Goal: Find contact information: Find contact information

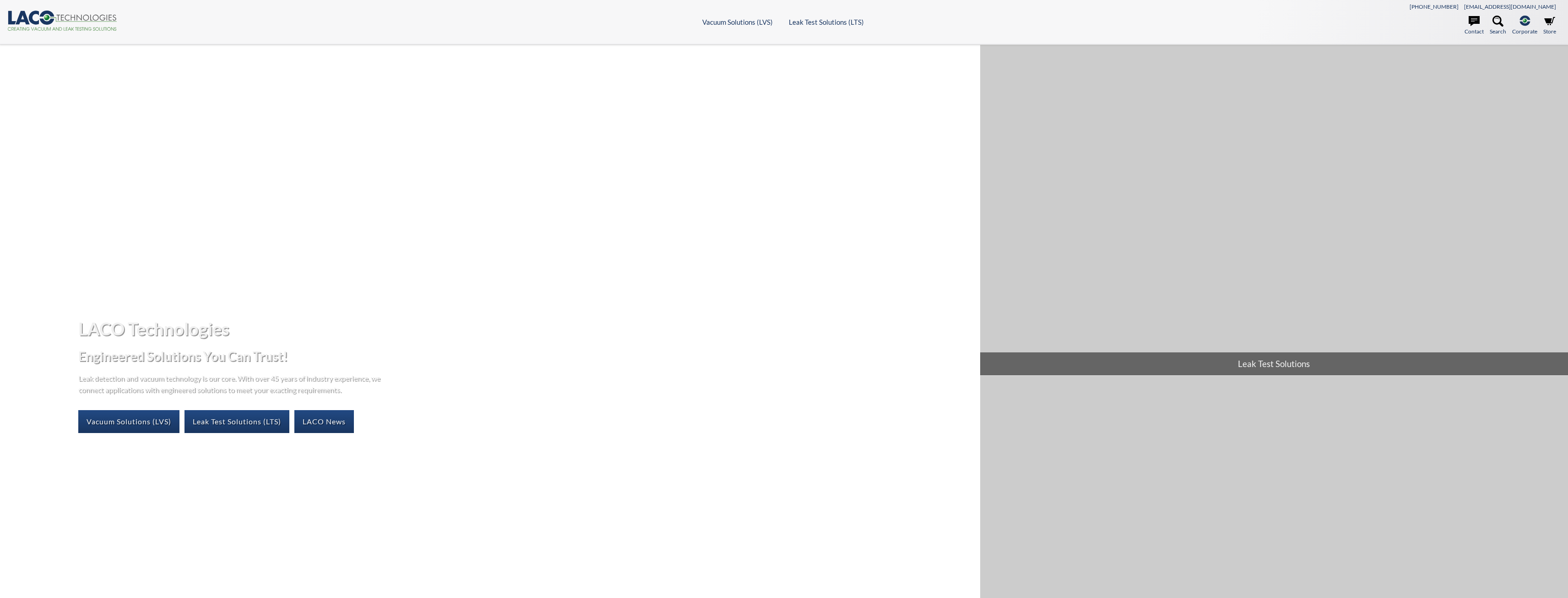
select select "Language Translate Widget"
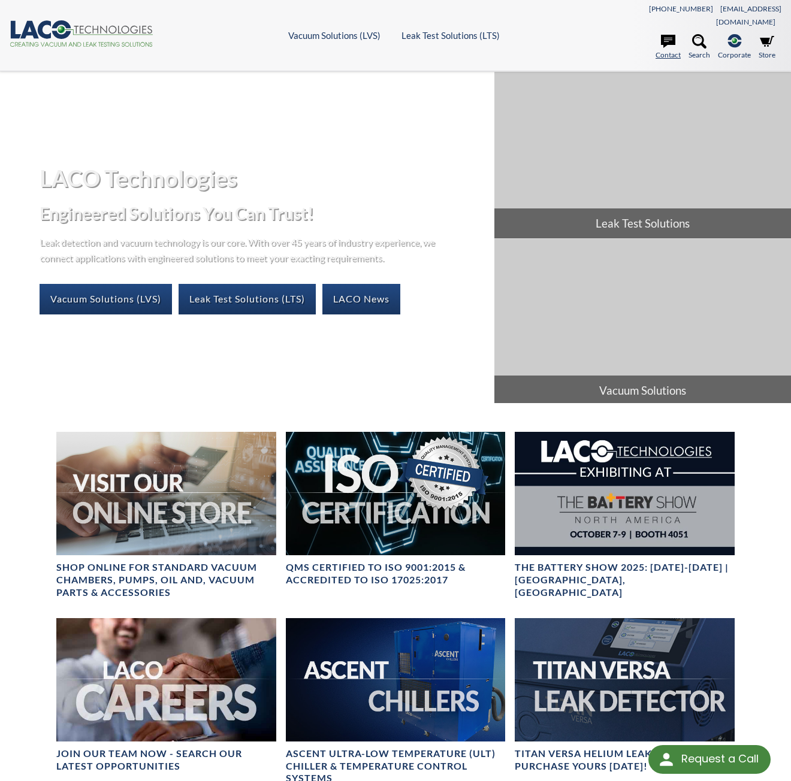
click at [666, 37] on link "Contact" at bounding box center [668, 47] width 25 height 26
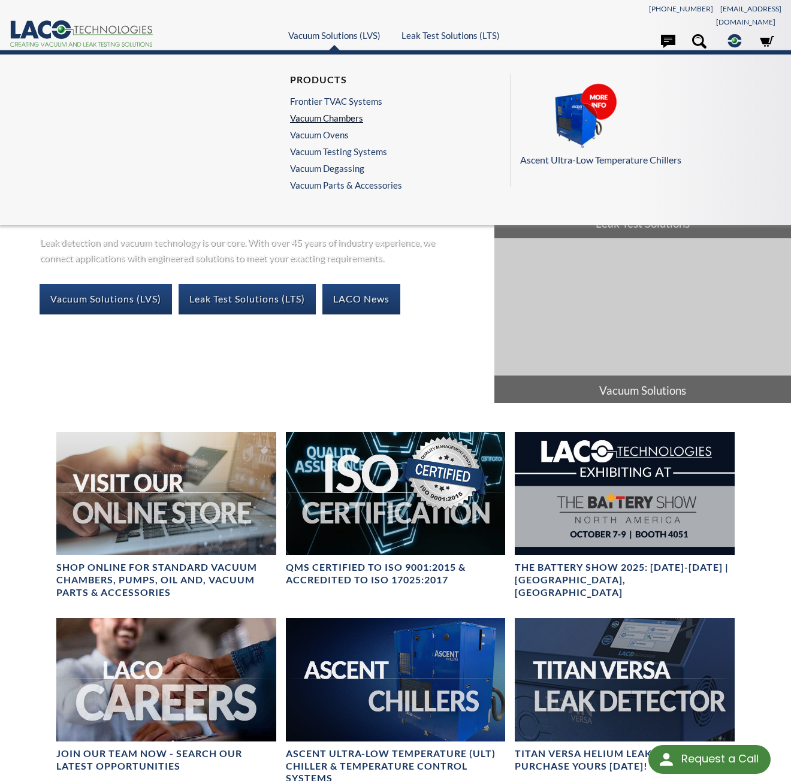
click at [315, 113] on link "Vacuum Chambers" at bounding box center [343, 118] width 106 height 11
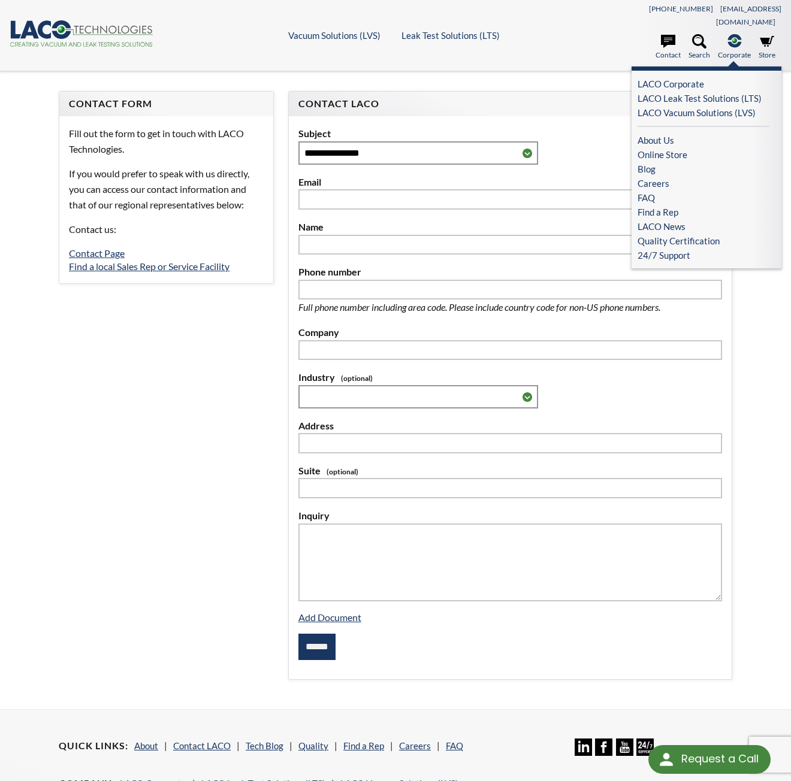
click at [727, 49] on span "Corporate" at bounding box center [734, 54] width 33 height 11
click at [732, 38] on circle at bounding box center [734, 40] width 5 height 5
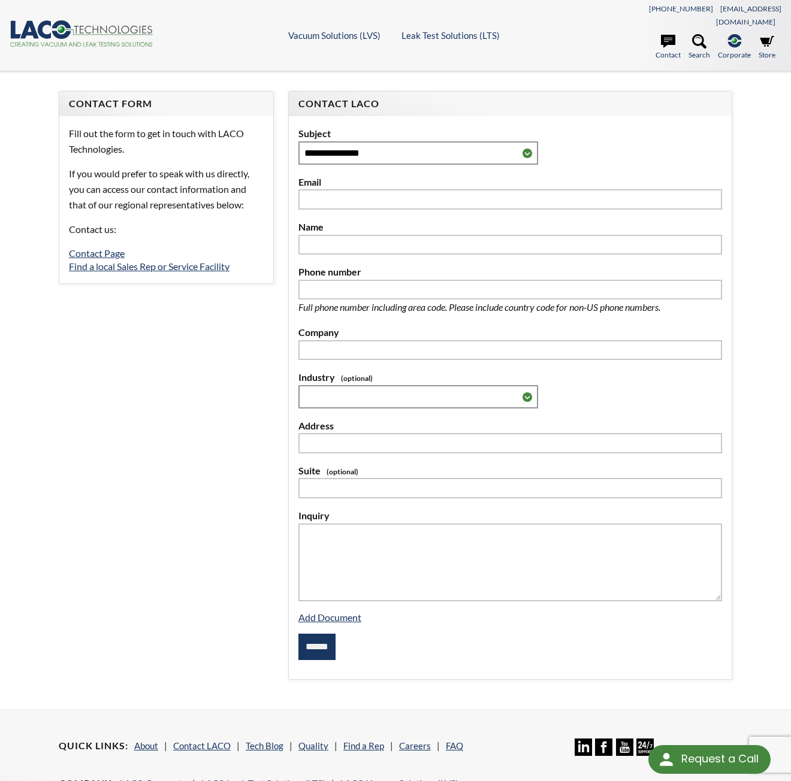
click at [187, 316] on form "**********" at bounding box center [396, 390] width 688 height 598
click at [98, 247] on link "Contact Page" at bounding box center [97, 252] width 56 height 11
select select "Language Translate Widget"
click at [95, 261] on link "Find a local Sales Rep or Service Facility" at bounding box center [149, 266] width 161 height 11
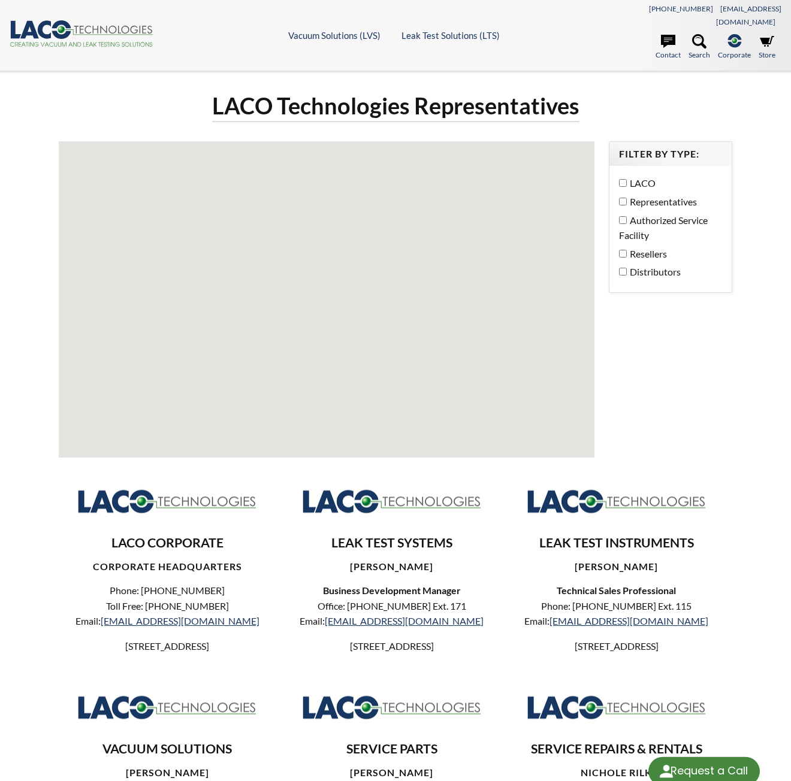
select select "Language Translate Widget"
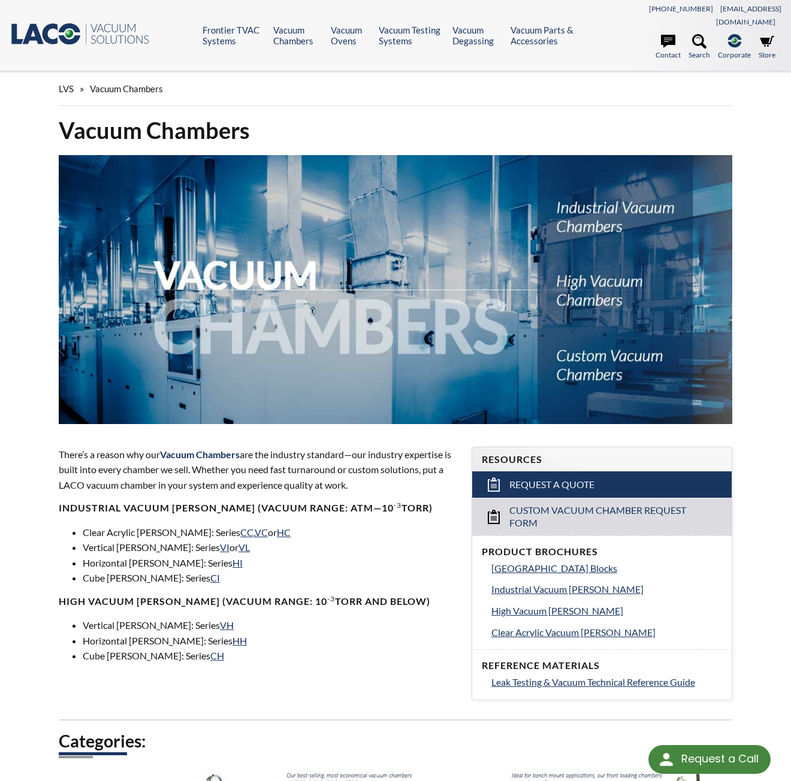
select select "Language Translate Widget"
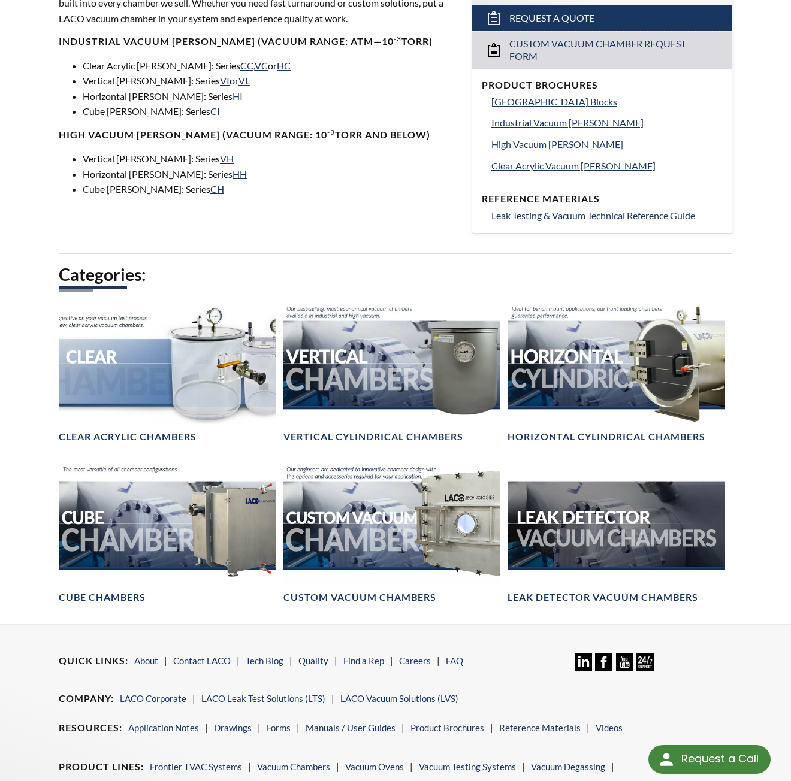
scroll to position [316, 0]
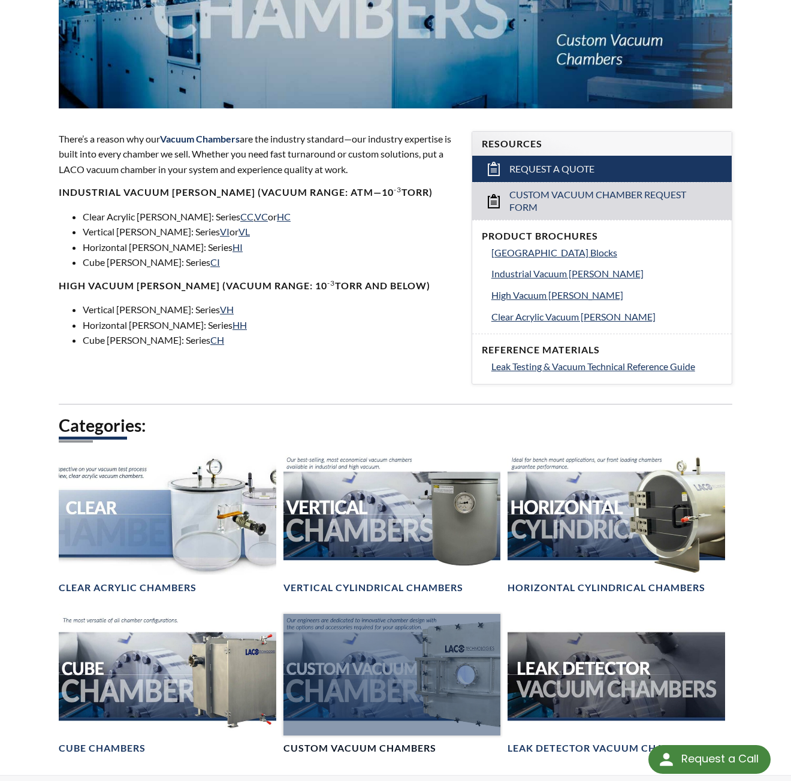
click at [407, 641] on div at bounding box center [392, 675] width 218 height 122
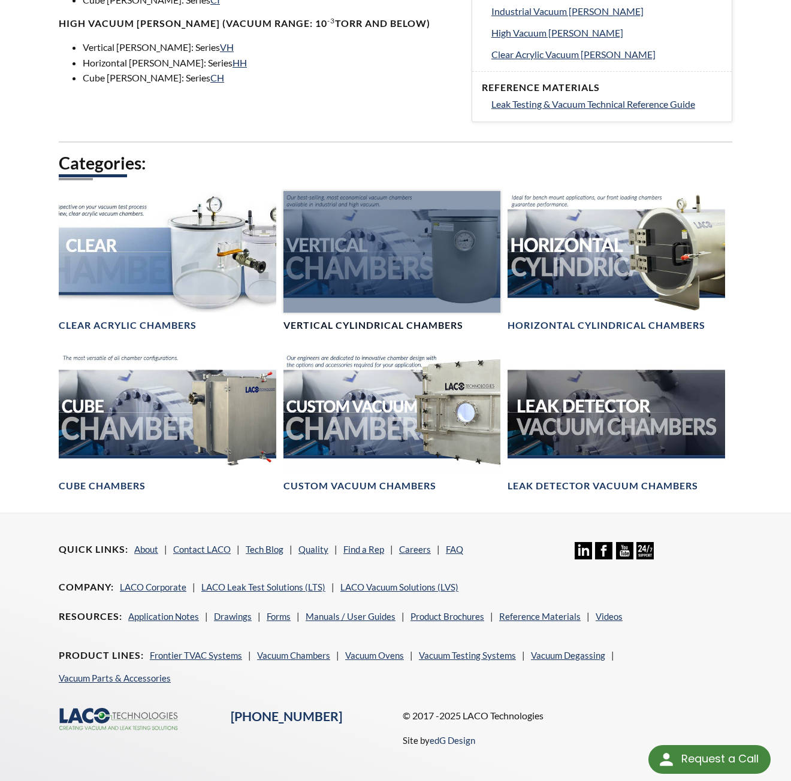
scroll to position [579, 0]
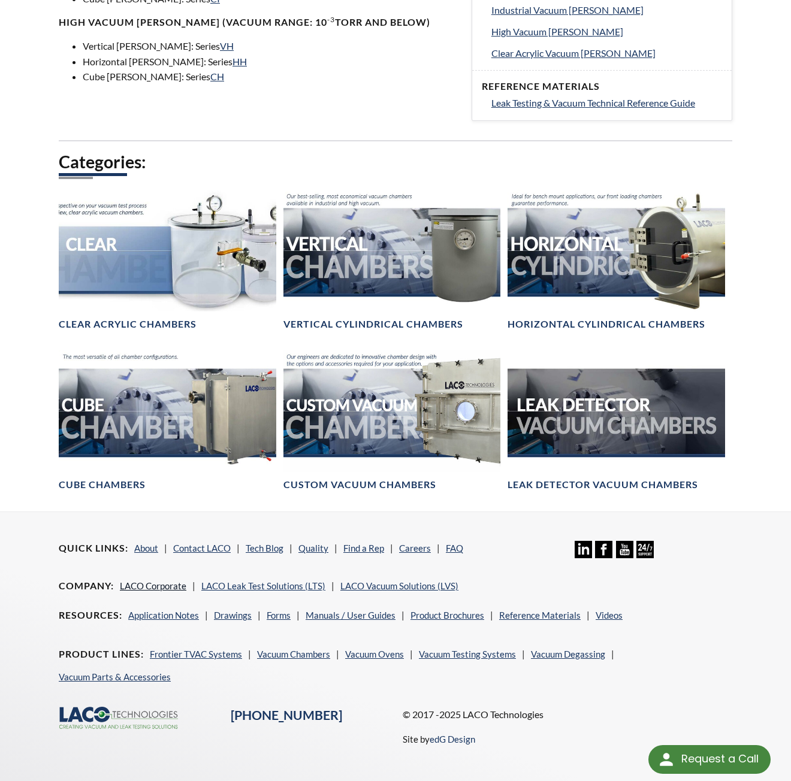
click at [153, 581] on link "LACO Corporate" at bounding box center [153, 586] width 67 height 11
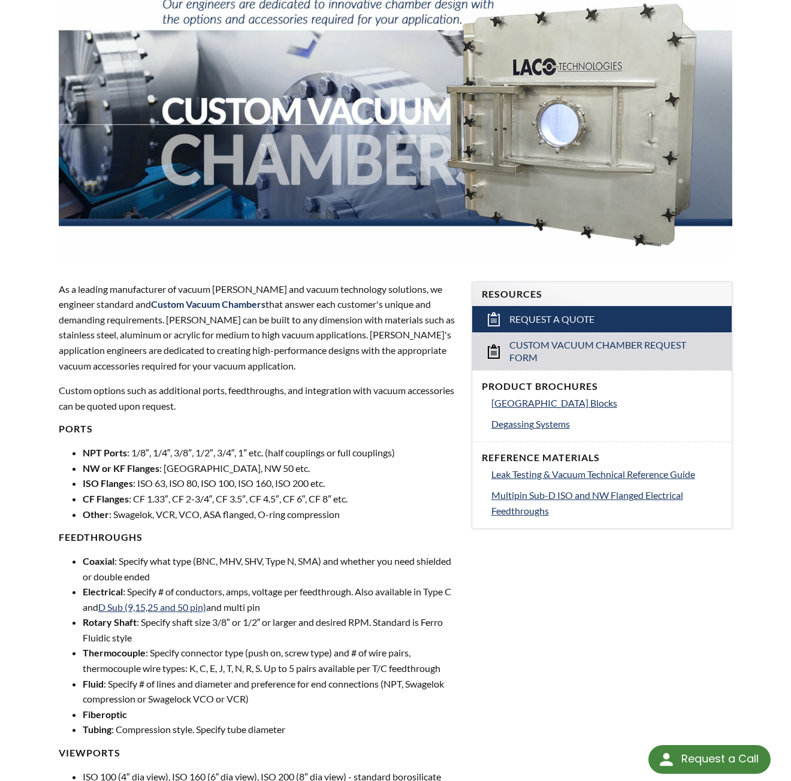
scroll to position [140, 0]
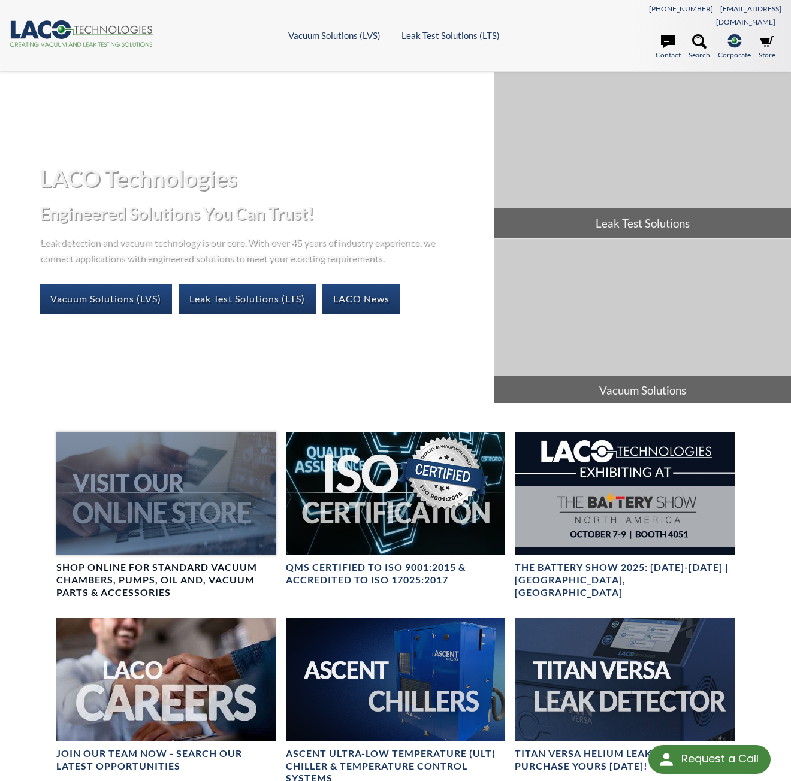
select select "Language Translate Widget"
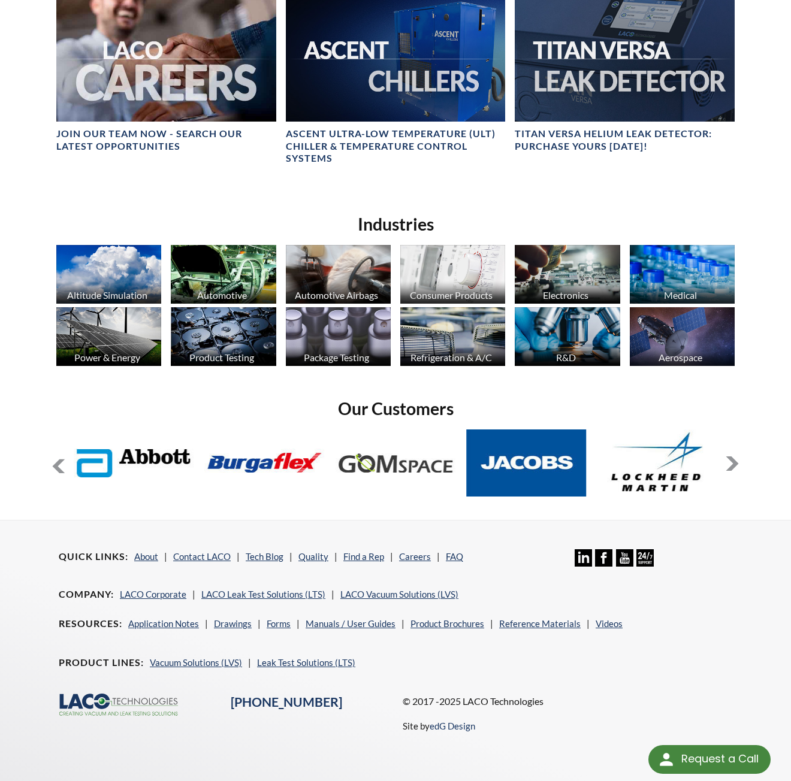
scroll to position [623, 0]
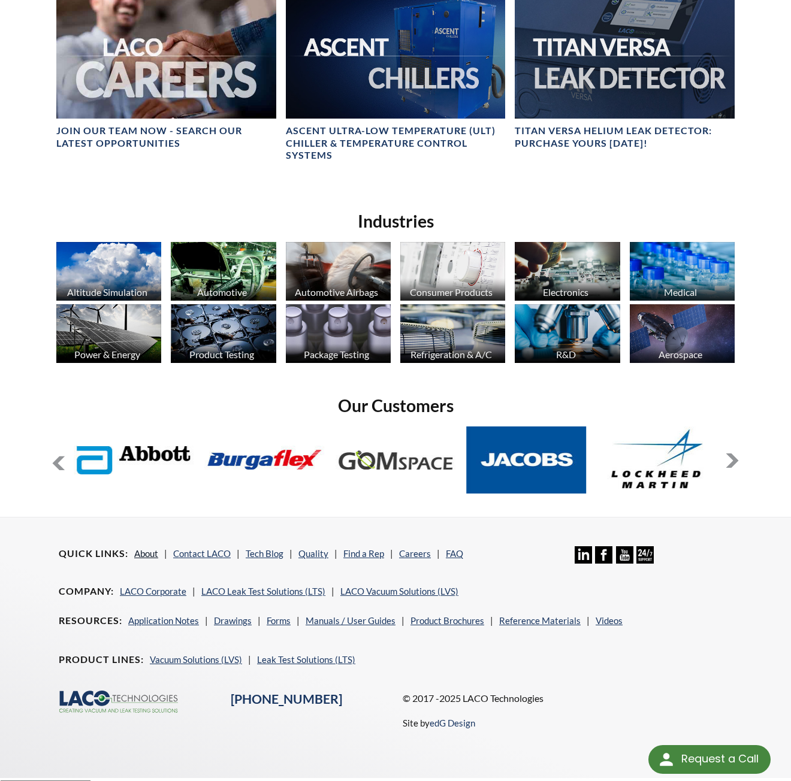
click at [152, 548] on link "About" at bounding box center [146, 553] width 24 height 11
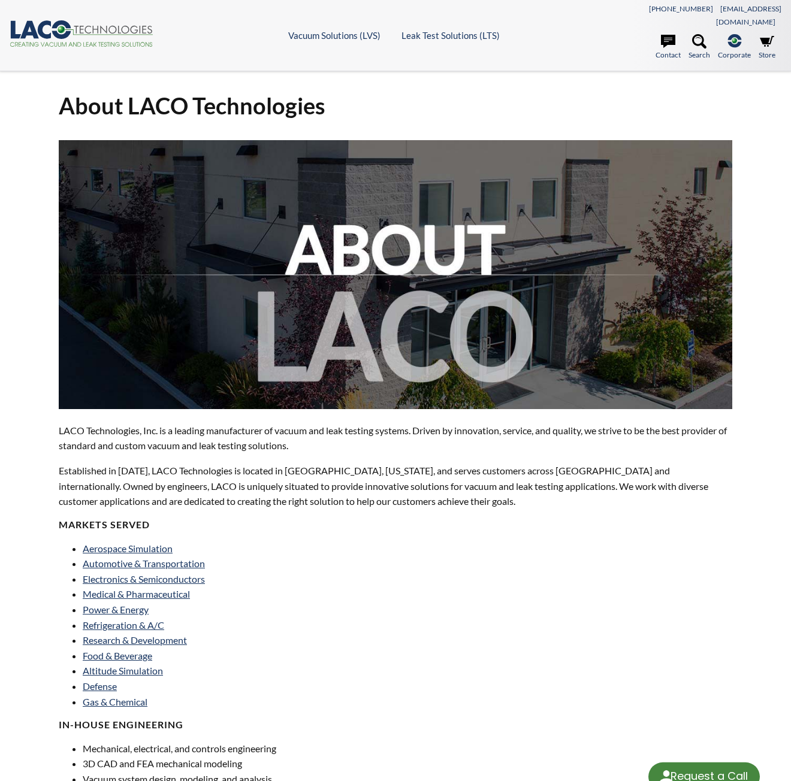
select select "Language Translate Widget"
click at [670, 44] on link "Contact" at bounding box center [668, 47] width 25 height 26
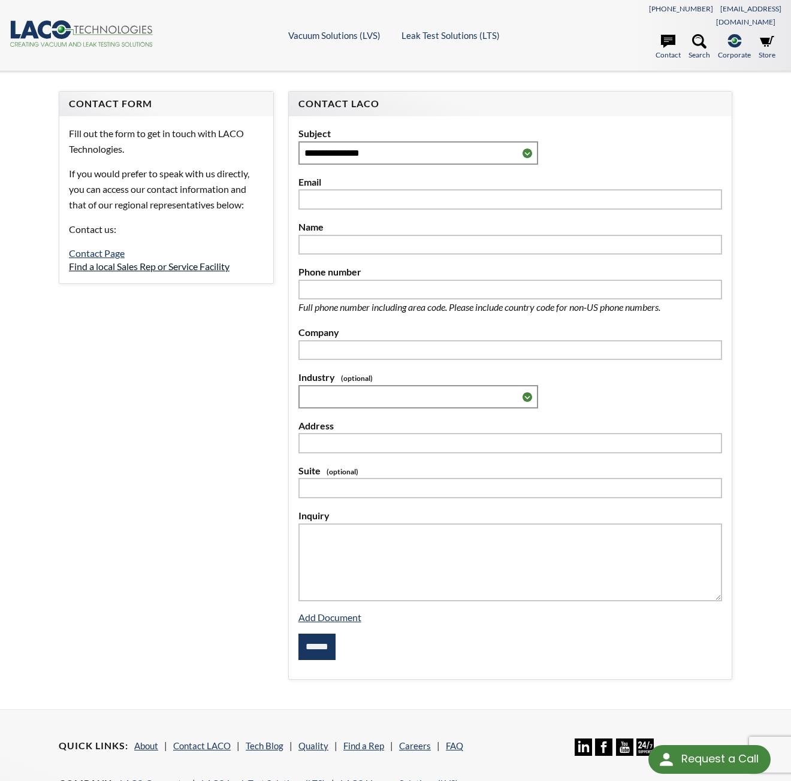
click at [150, 261] on link "Find a local Sales Rep or Service Facility" at bounding box center [149, 266] width 161 height 11
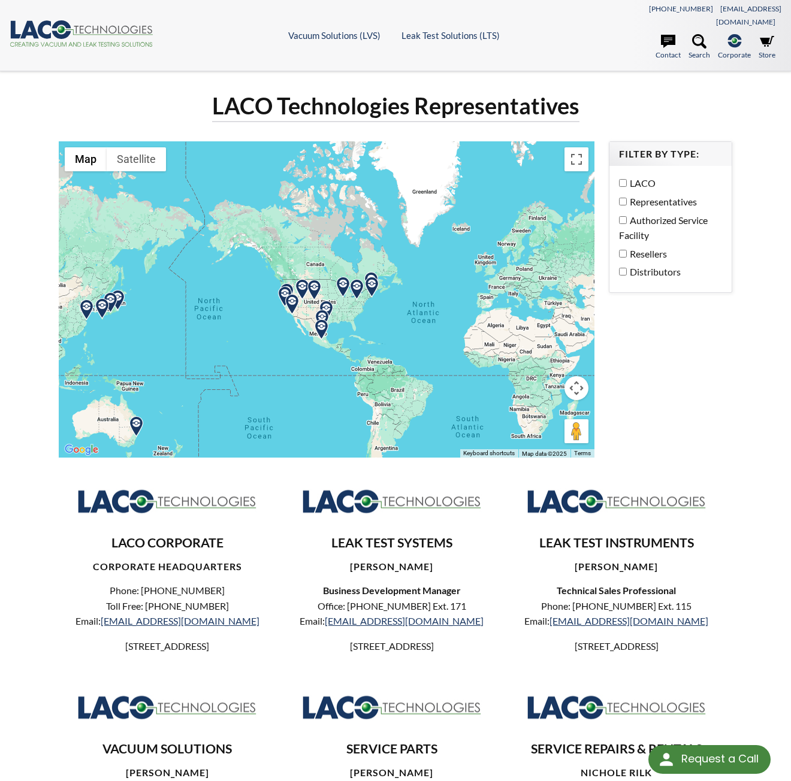
click at [279, 309] on div at bounding box center [327, 299] width 536 height 316
click at [294, 294] on img at bounding box center [292, 304] width 21 height 21
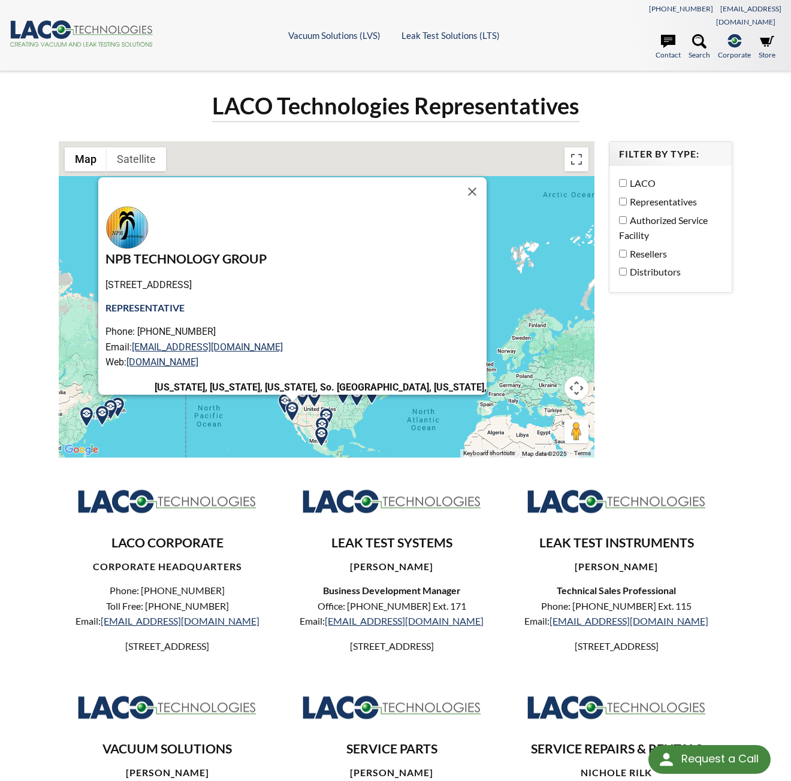
click at [458, 183] on button "Close" at bounding box center [472, 191] width 29 height 29
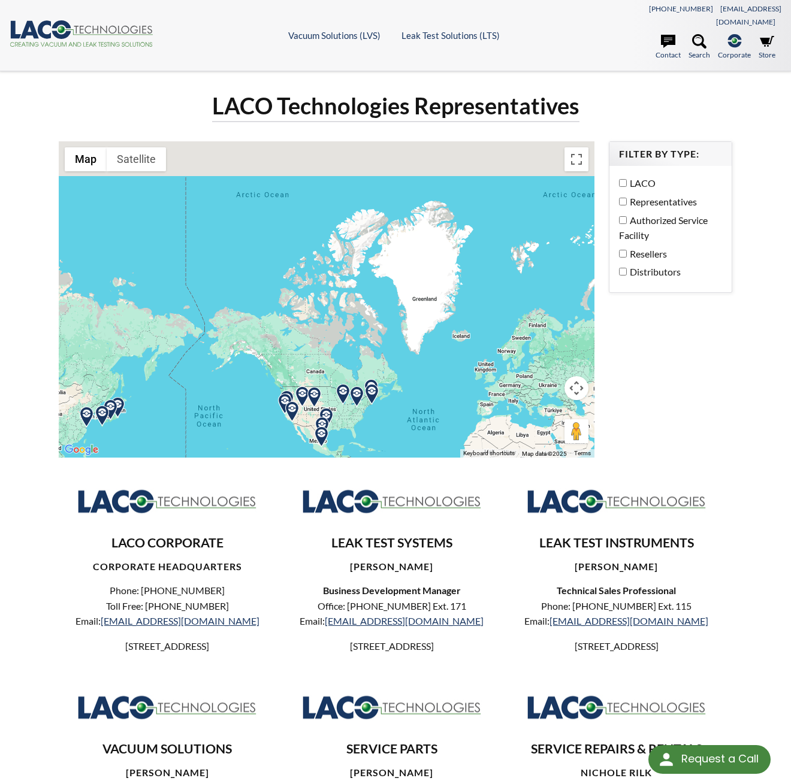
click at [282, 402] on img at bounding box center [292, 412] width 21 height 21
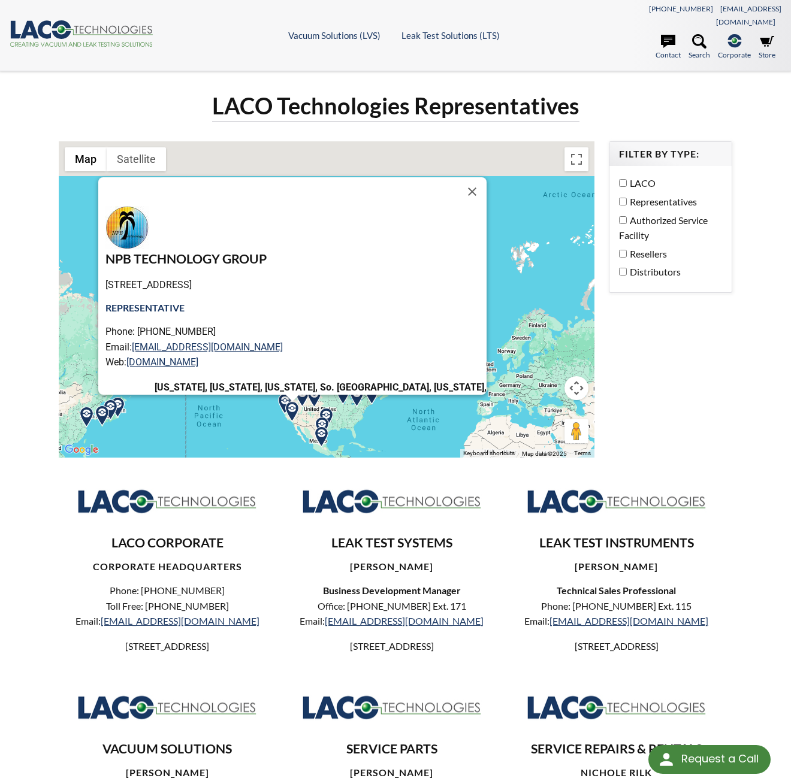
click at [290, 402] on img at bounding box center [292, 412] width 21 height 21
click at [382, 409] on div "NPB TECHNOLOGY GROUP [STREET_ADDRESS] Representative Phone: [PHONE_NUMBER] Emai…" at bounding box center [327, 299] width 536 height 316
click at [250, 394] on div "NPB TECHNOLOGY GROUP [STREET_ADDRESS] Representative Phone: [PHONE_NUMBER] Emai…" at bounding box center [327, 299] width 536 height 316
click at [458, 177] on button "Close" at bounding box center [472, 191] width 29 height 29
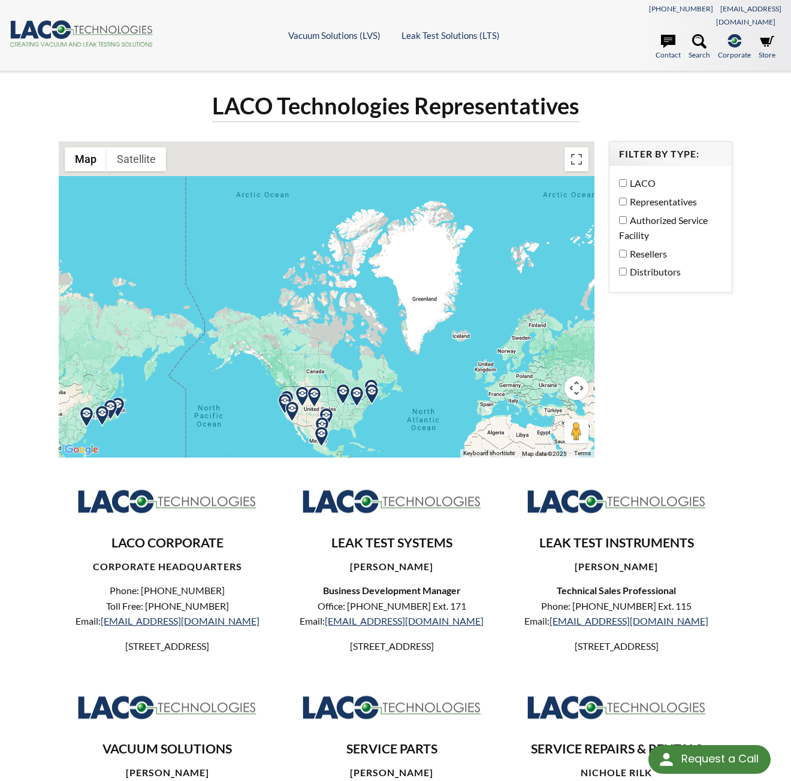
click at [288, 394] on img at bounding box center [284, 404] width 21 height 21
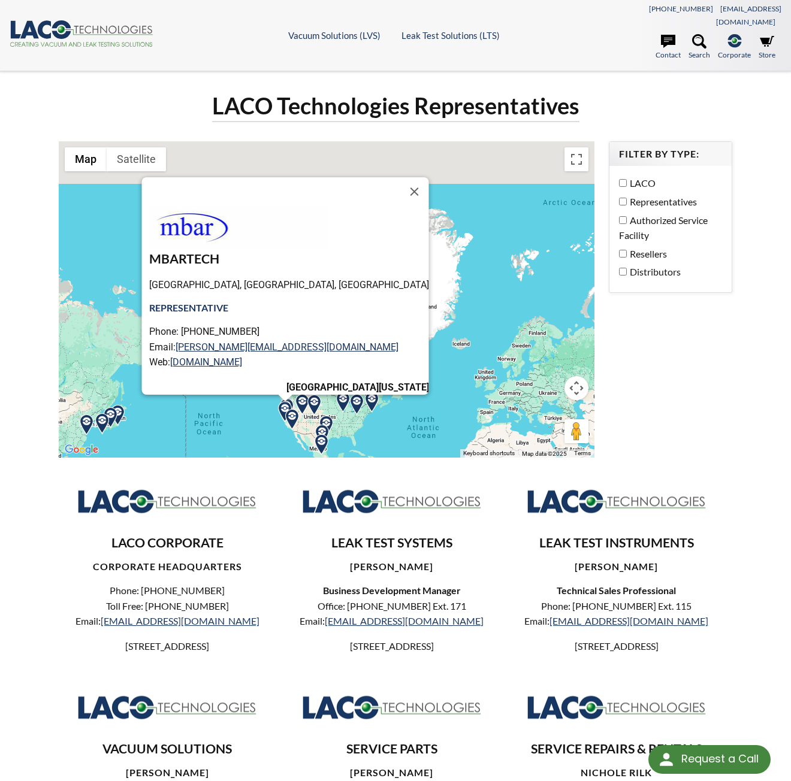
click at [250, 402] on div "[GEOGRAPHIC_DATA], [GEOGRAPHIC_DATA] REPRESENTATIVE Phone: [PHONE_NUMBER] Email…" at bounding box center [327, 299] width 536 height 316
click at [285, 402] on img at bounding box center [285, 412] width 21 height 21
click at [401, 177] on button "Close" at bounding box center [415, 191] width 29 height 29
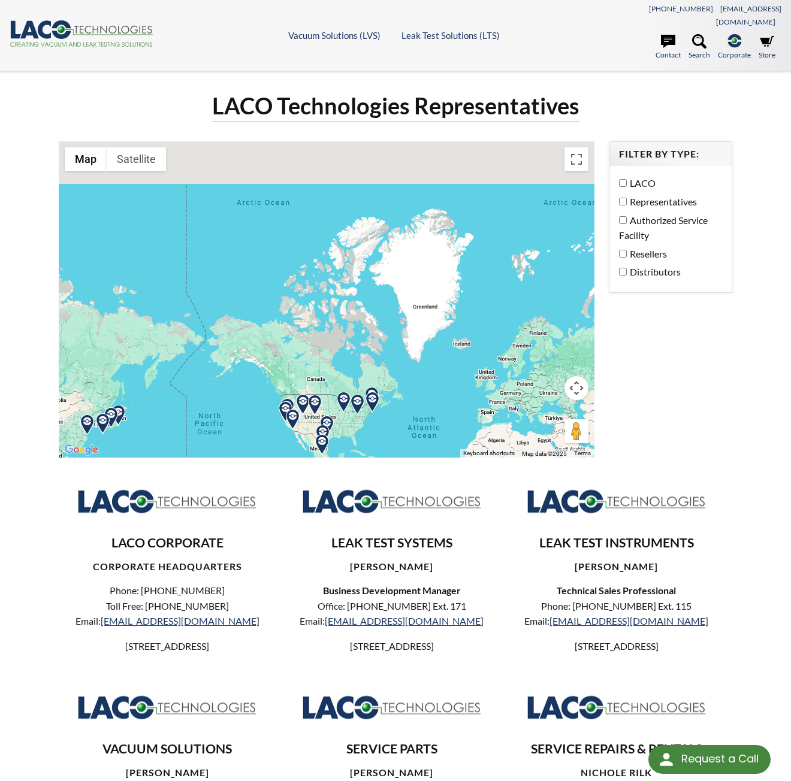
click at [282, 409] on img at bounding box center [292, 419] width 21 height 21
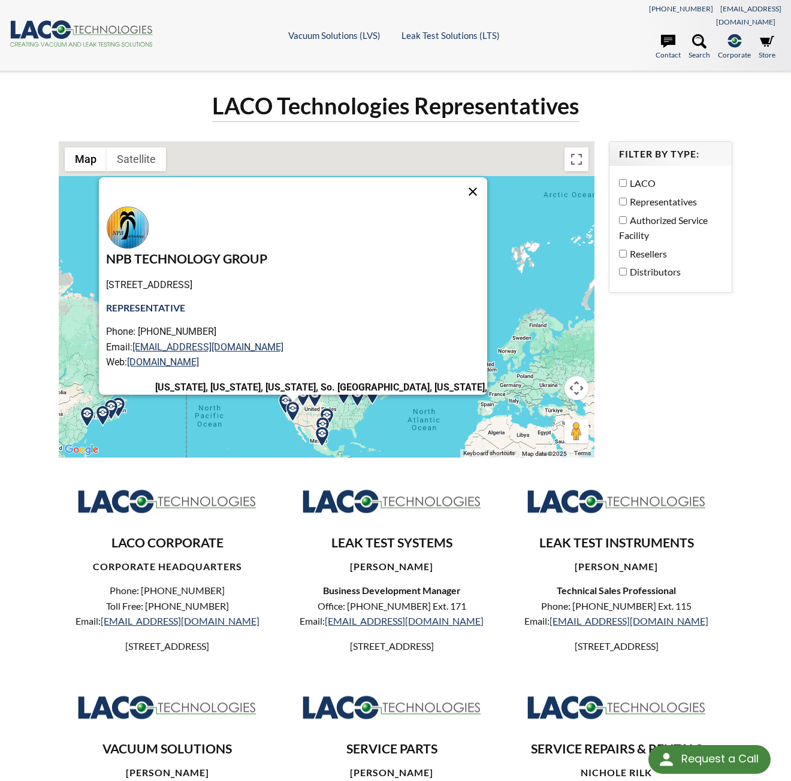
click at [458, 177] on button "Close" at bounding box center [472, 191] width 29 height 29
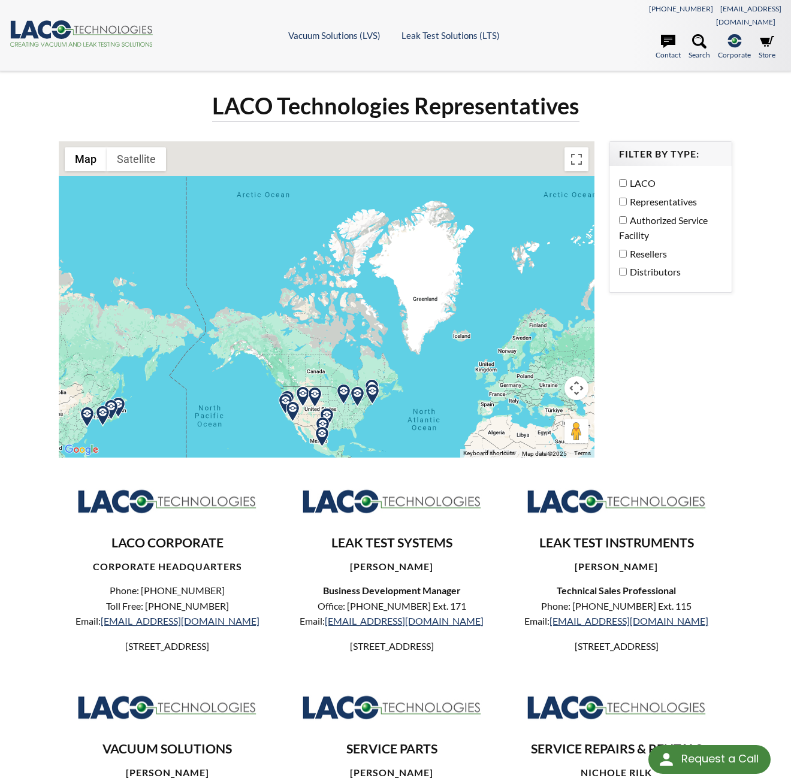
click at [293, 404] on img at bounding box center [292, 412] width 21 height 21
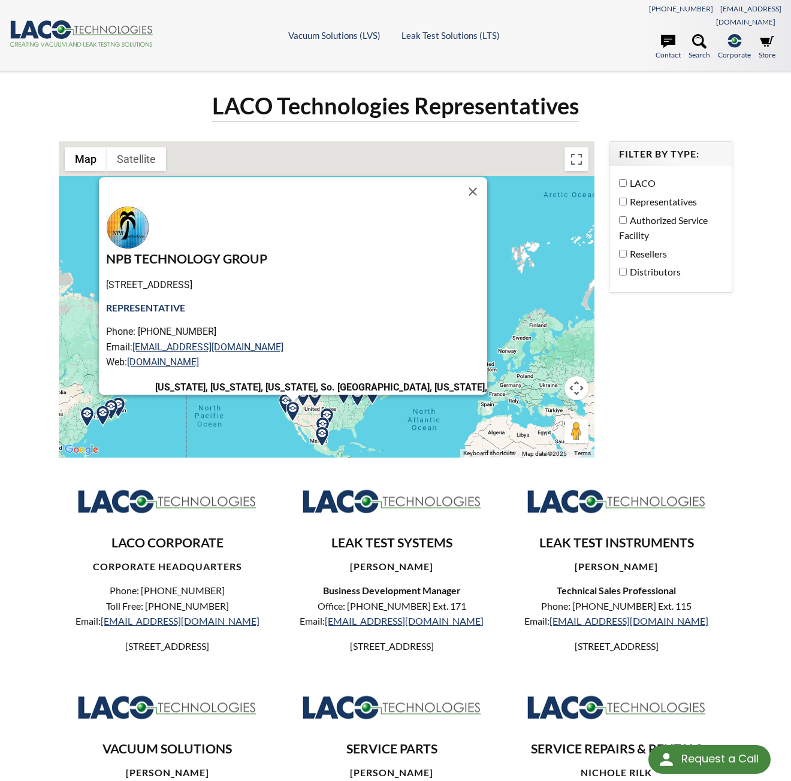
click at [412, 436] on div "NPB TECHNOLOGY GROUP [STREET_ADDRESS] Representative Phone: [PHONE_NUMBER] Emai…" at bounding box center [327, 299] width 536 height 316
